Goal: Information Seeking & Learning: Learn about a topic

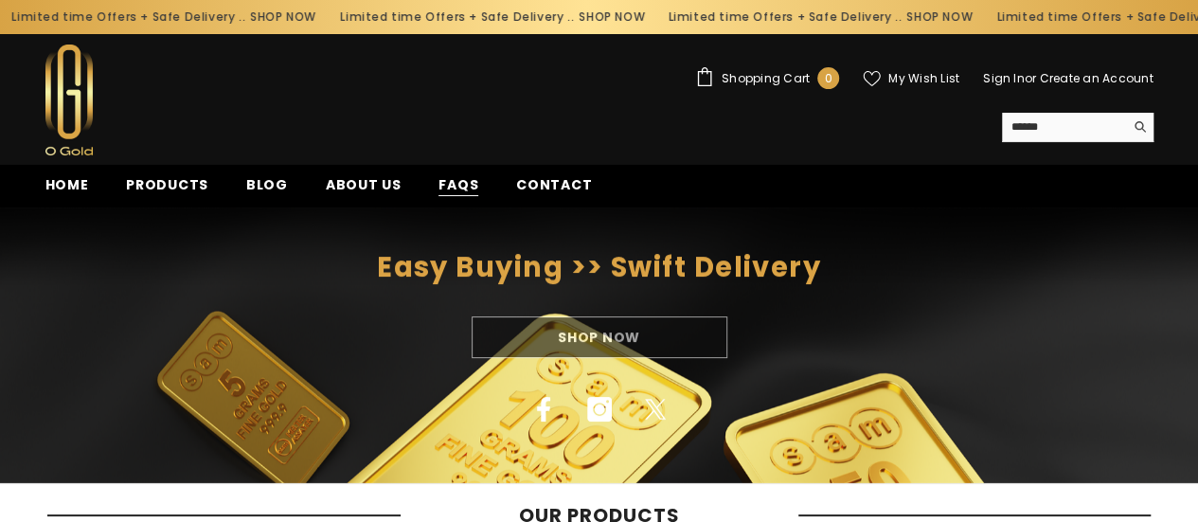
click at [451, 185] on span "FAQs" at bounding box center [459, 185] width 40 height 20
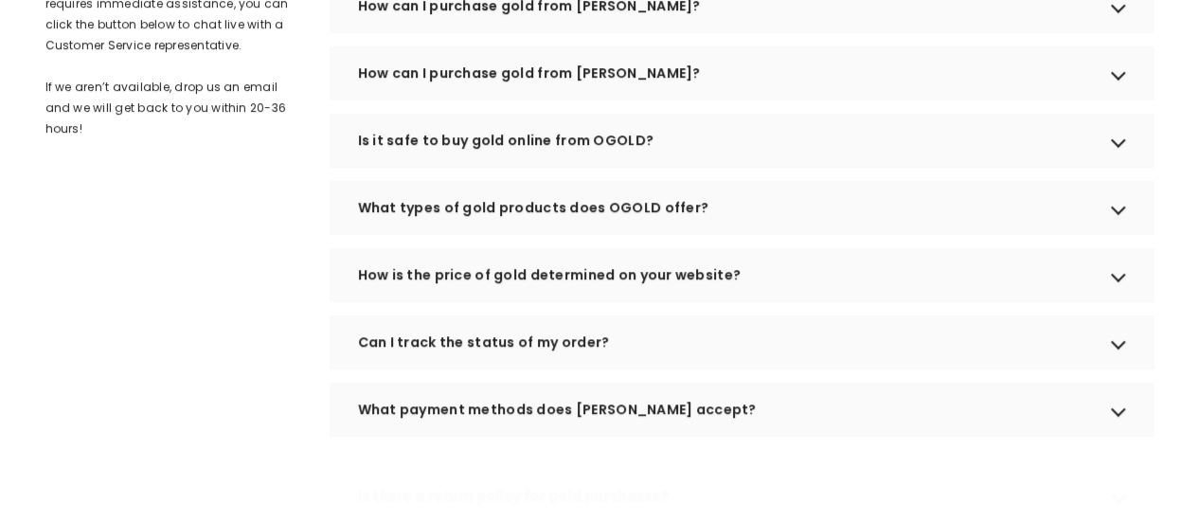
scroll to position [663, 0]
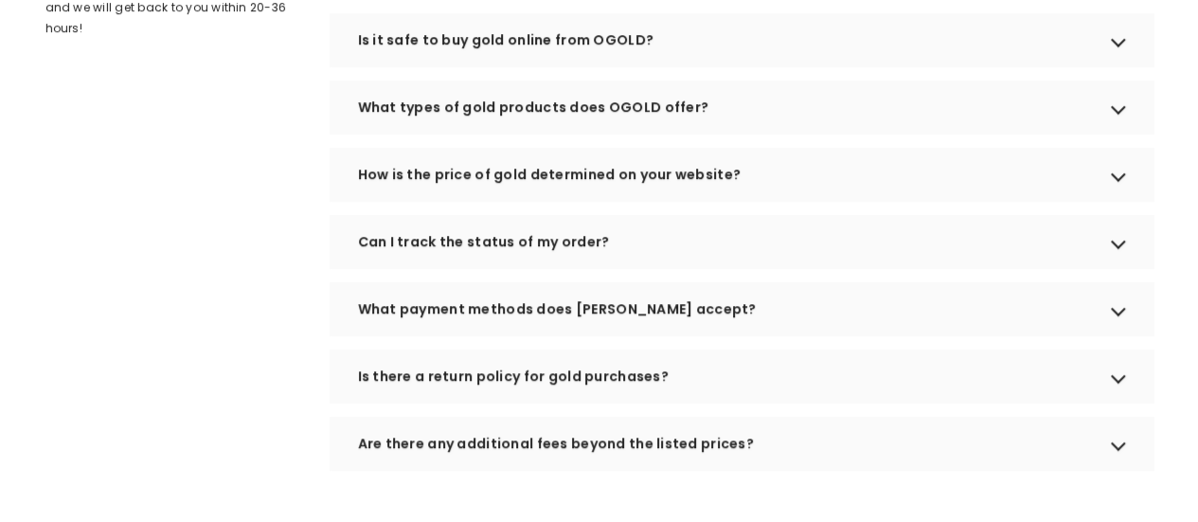
click at [1131, 201] on div "How is the price of gold determined on your website?" at bounding box center [742, 174] width 824 height 53
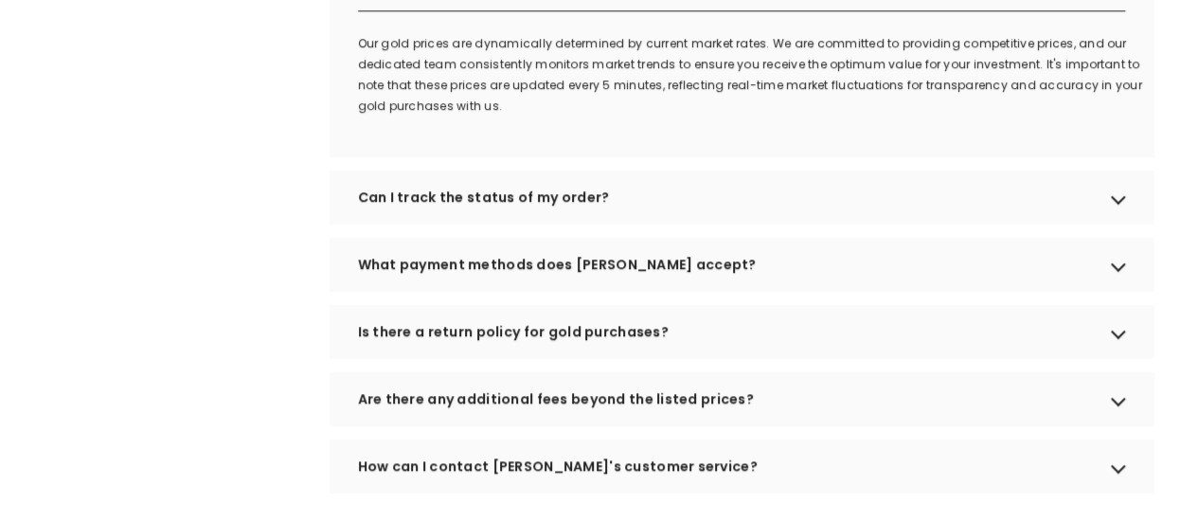
scroll to position [947, 0]
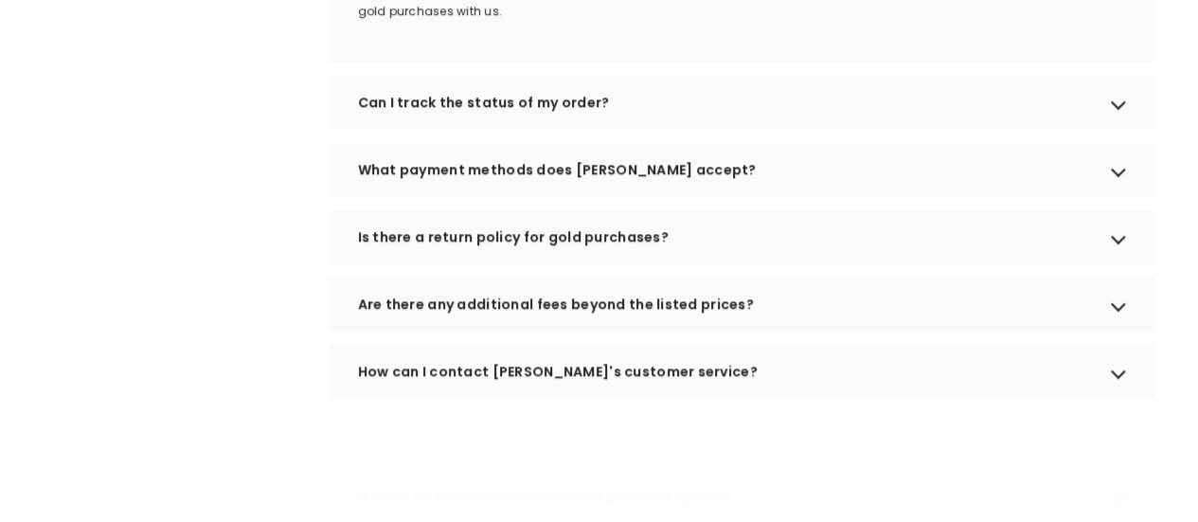
click at [742, 331] on div "Are there any additional fees beyond the listed prices?" at bounding box center [742, 304] width 824 height 53
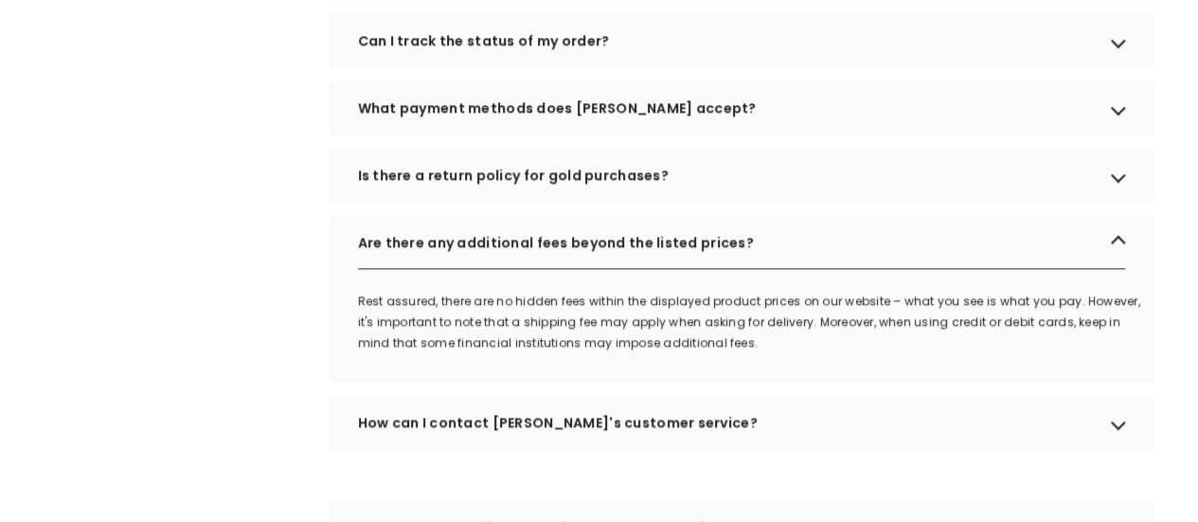
scroll to position [1137, 0]
